Goal: Information Seeking & Learning: Learn about a topic

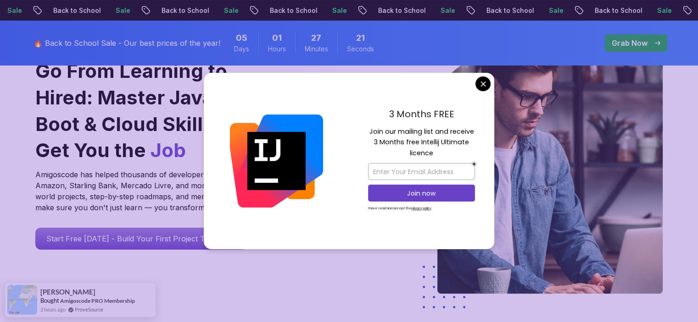
scroll to position [95, 0]
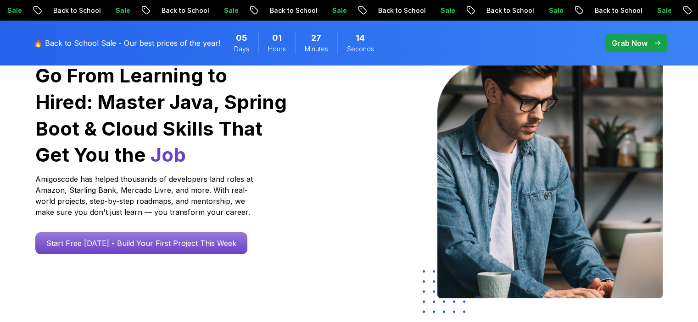
scroll to position [0, 0]
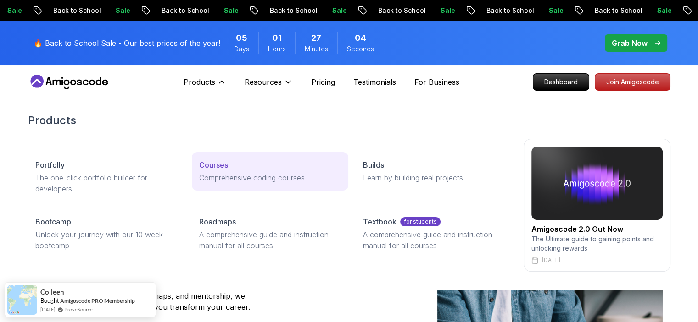
click at [218, 165] on p "Courses" at bounding box center [213, 165] width 29 height 11
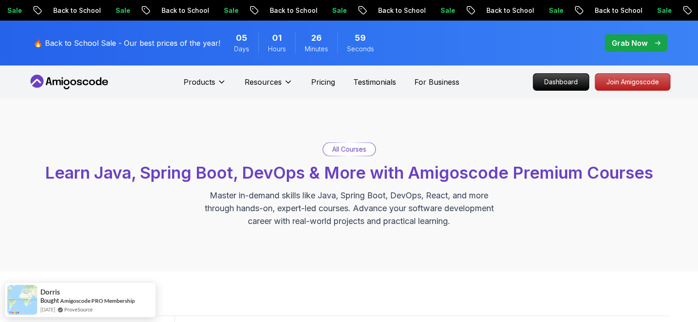
click at [360, 147] on p "All Courses" at bounding box center [349, 149] width 34 height 9
click at [353, 150] on p "All Courses" at bounding box center [349, 149] width 34 height 9
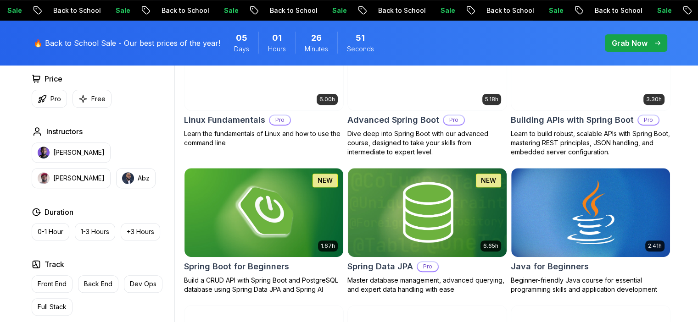
scroll to position [344, 0]
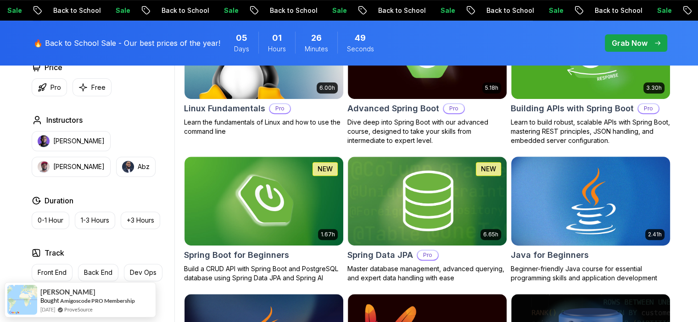
click at [604, 195] on img at bounding box center [590, 201] width 167 height 93
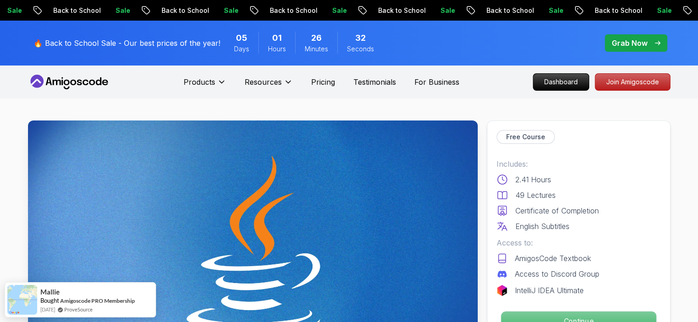
click at [552, 319] on p "Continue" at bounding box center [577, 321] width 155 height 19
click at [557, 313] on p "Continue" at bounding box center [577, 321] width 155 height 19
